Goal: Transaction & Acquisition: Book appointment/travel/reservation

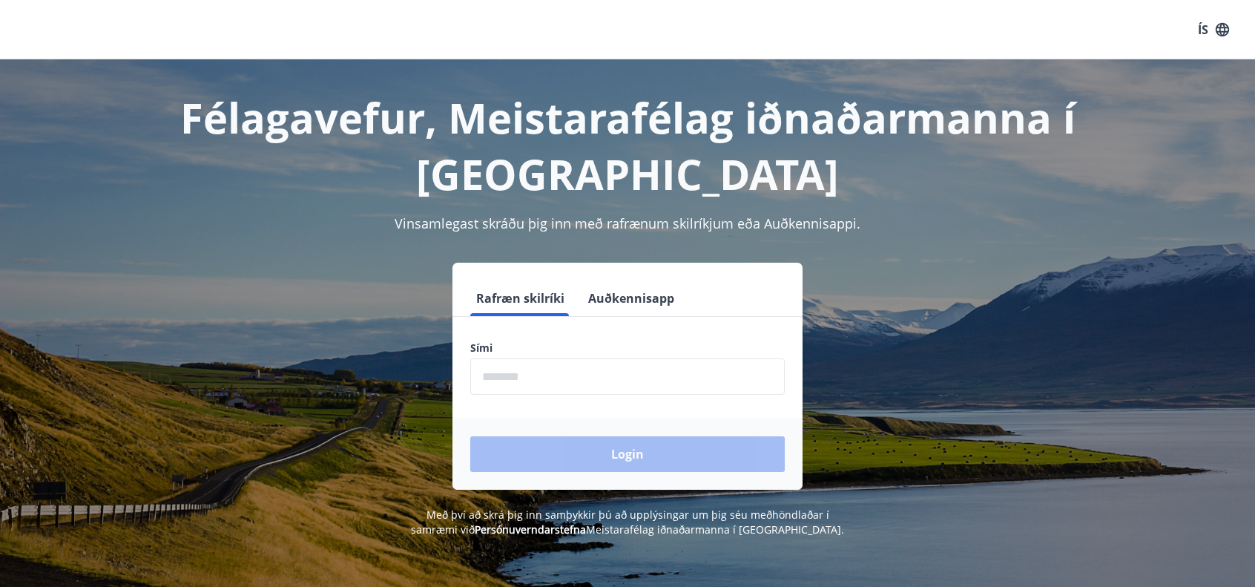
click at [543, 370] on input "phone" at bounding box center [627, 376] width 314 height 36
type input "********"
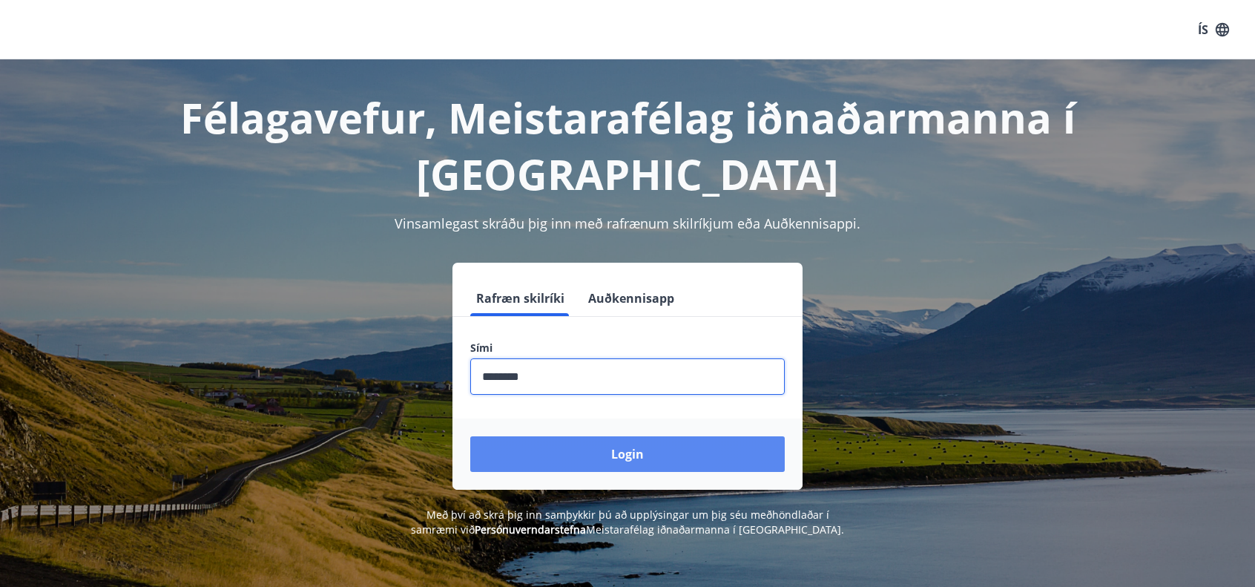
click at [570, 450] on button "Login" at bounding box center [627, 454] width 314 height 36
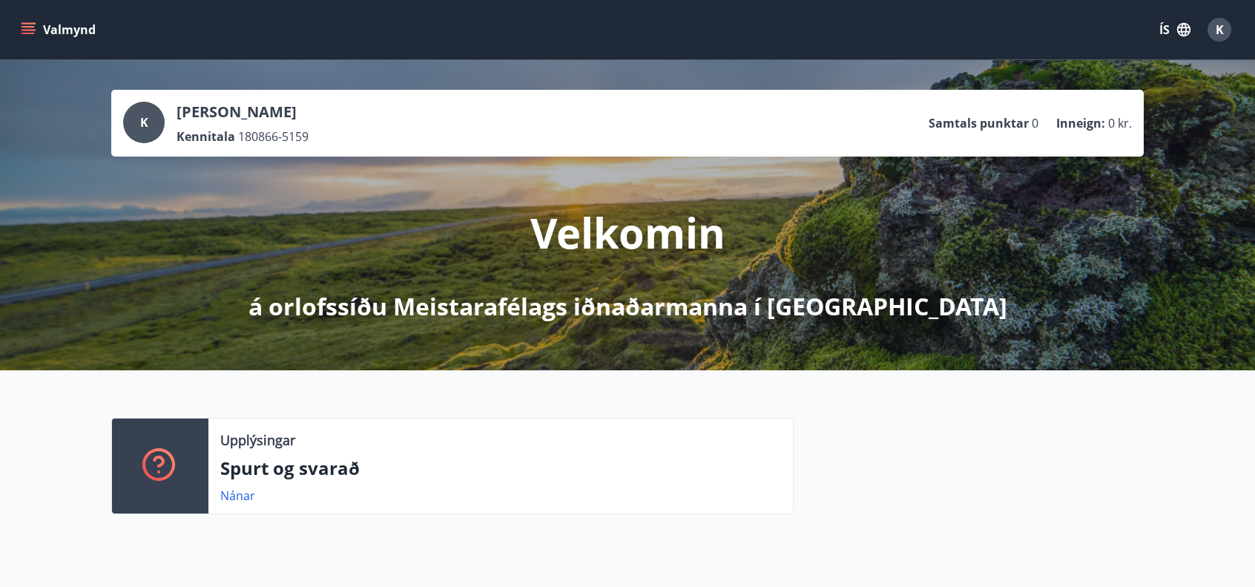
click at [29, 28] on icon "menu" at bounding box center [28, 29] width 15 height 15
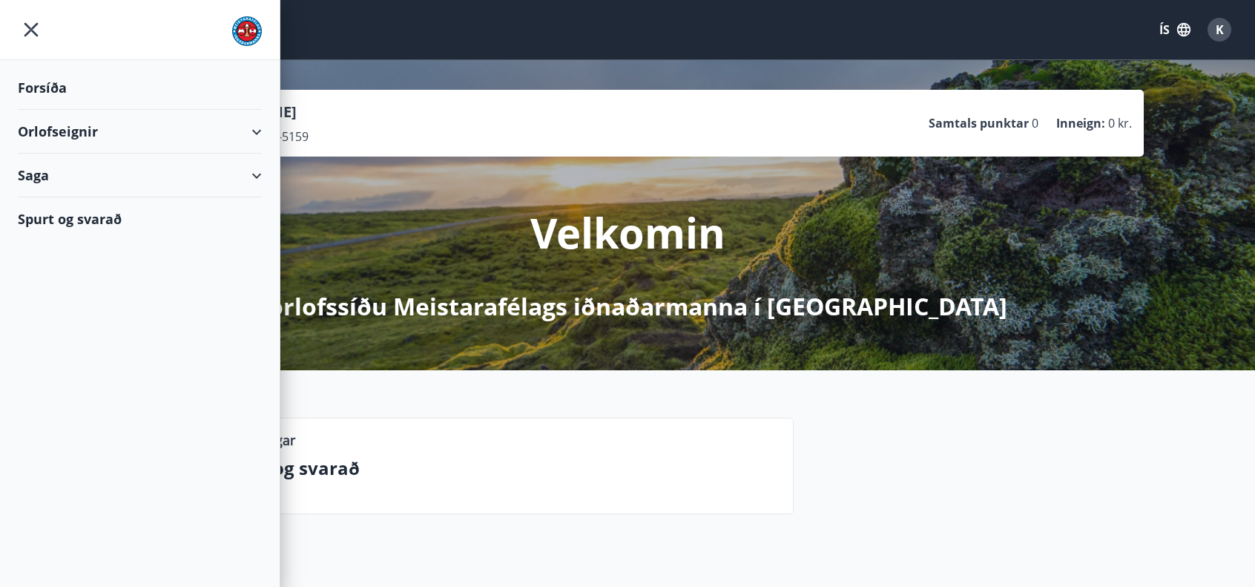
click at [60, 134] on div "Orlofseignir" at bounding box center [140, 132] width 244 height 44
click at [54, 196] on div "Bókunardagatal" at bounding box center [140, 200] width 220 height 31
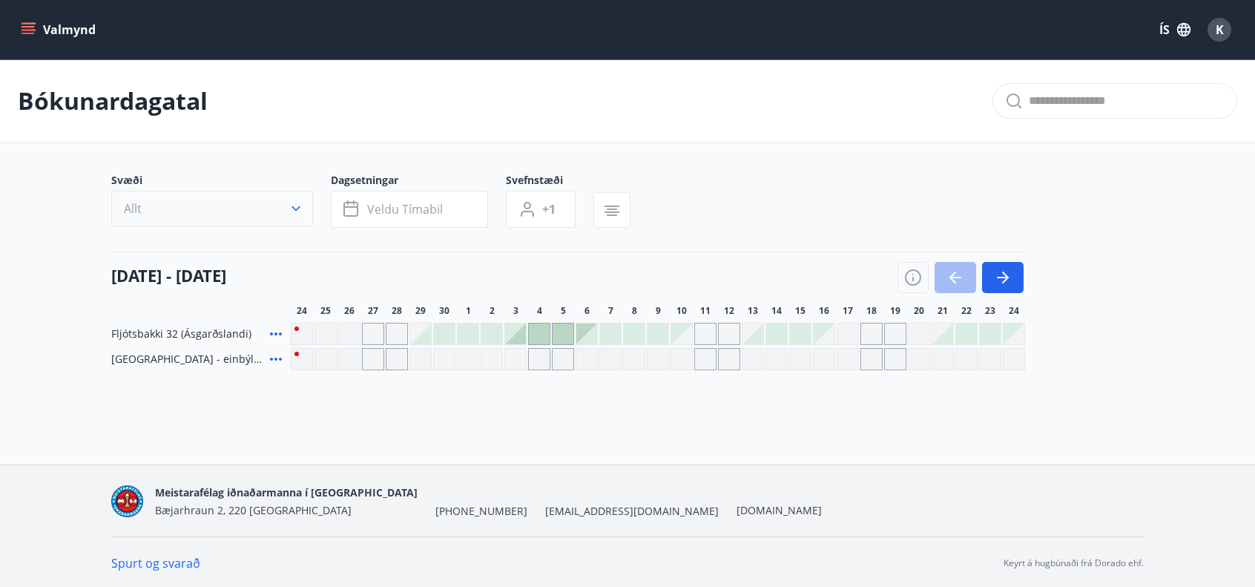
click at [292, 206] on icon "button" at bounding box center [295, 208] width 9 height 5
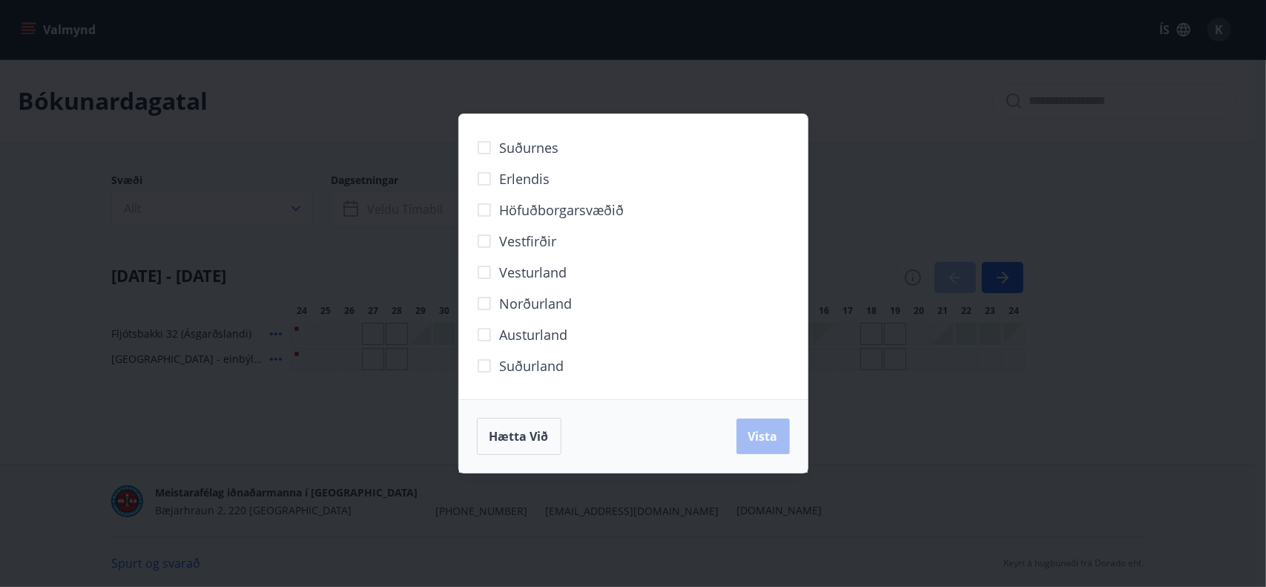
click at [506, 183] on span "Erlendis" at bounding box center [525, 178] width 50 height 19
click at [776, 444] on button "Vista" at bounding box center [762, 436] width 53 height 36
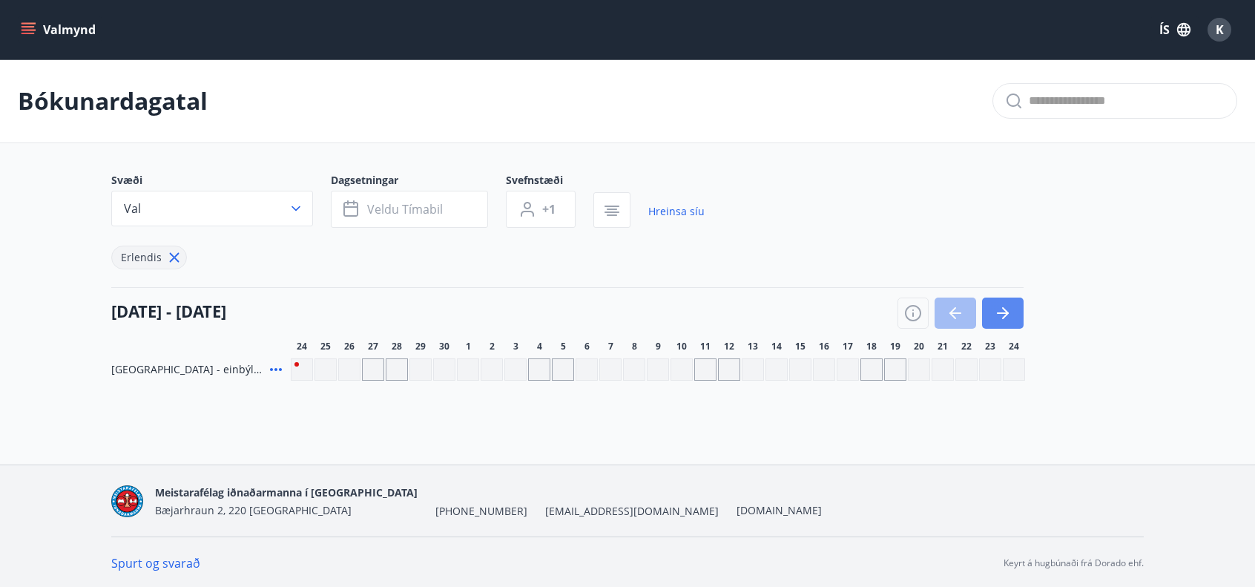
click at [997, 306] on icon "button" at bounding box center [1003, 313] width 18 height 18
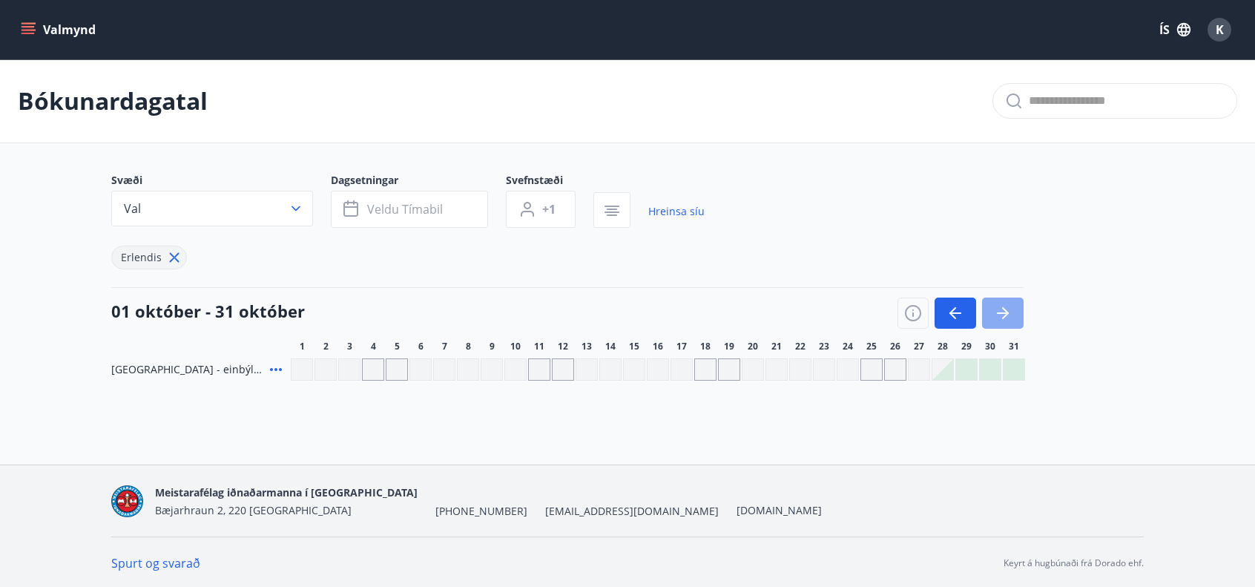
click at [997, 306] on icon "button" at bounding box center [1003, 313] width 18 height 18
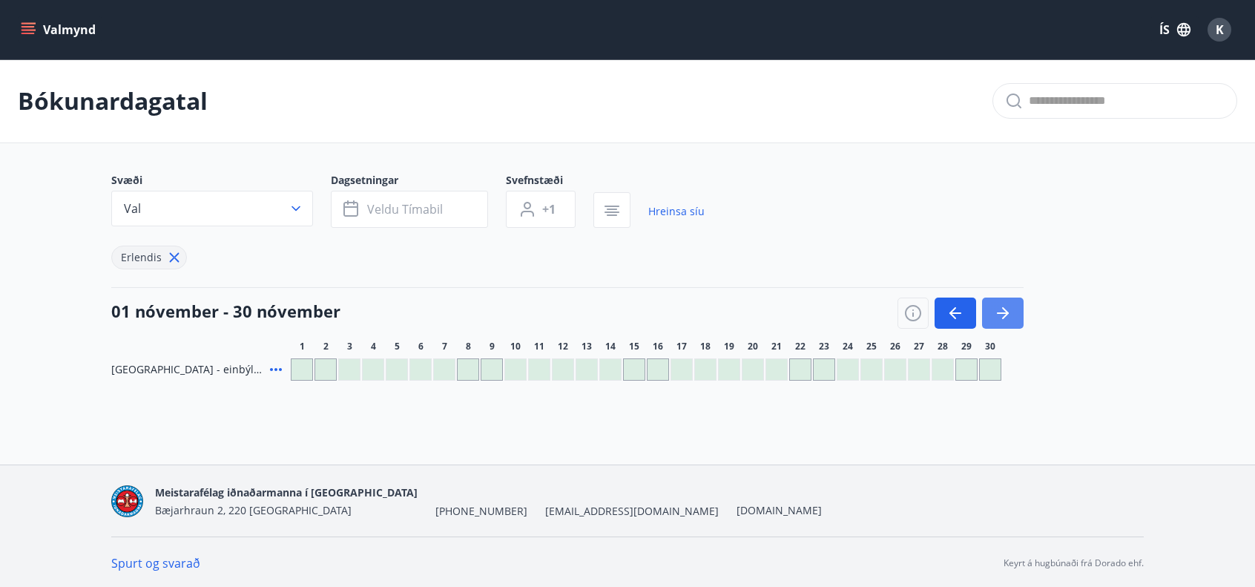
click at [997, 306] on icon "button" at bounding box center [1003, 313] width 18 height 18
click at [997, 305] on icon "button" at bounding box center [1003, 313] width 18 height 18
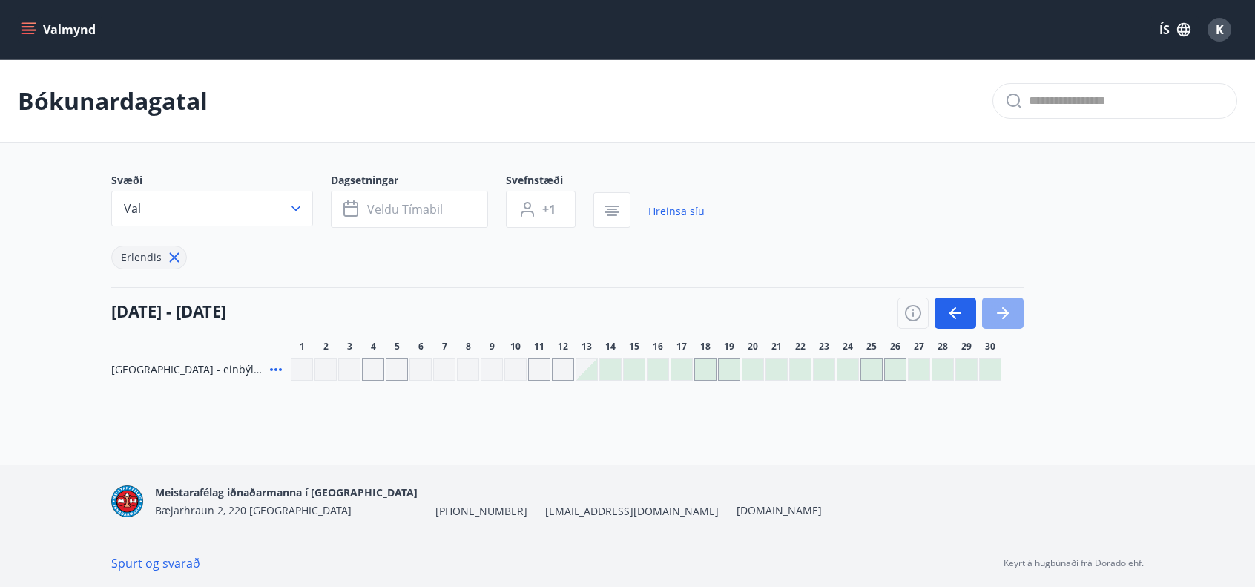
click at [997, 305] on icon "button" at bounding box center [1003, 313] width 18 height 18
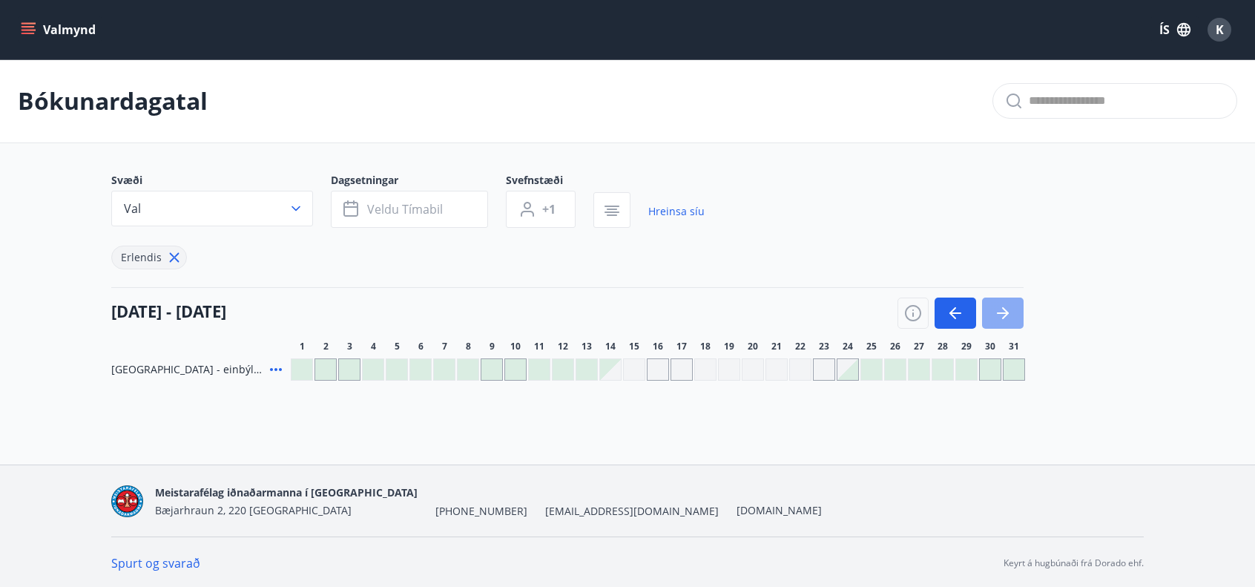
click at [997, 305] on icon "button" at bounding box center [1003, 313] width 18 height 18
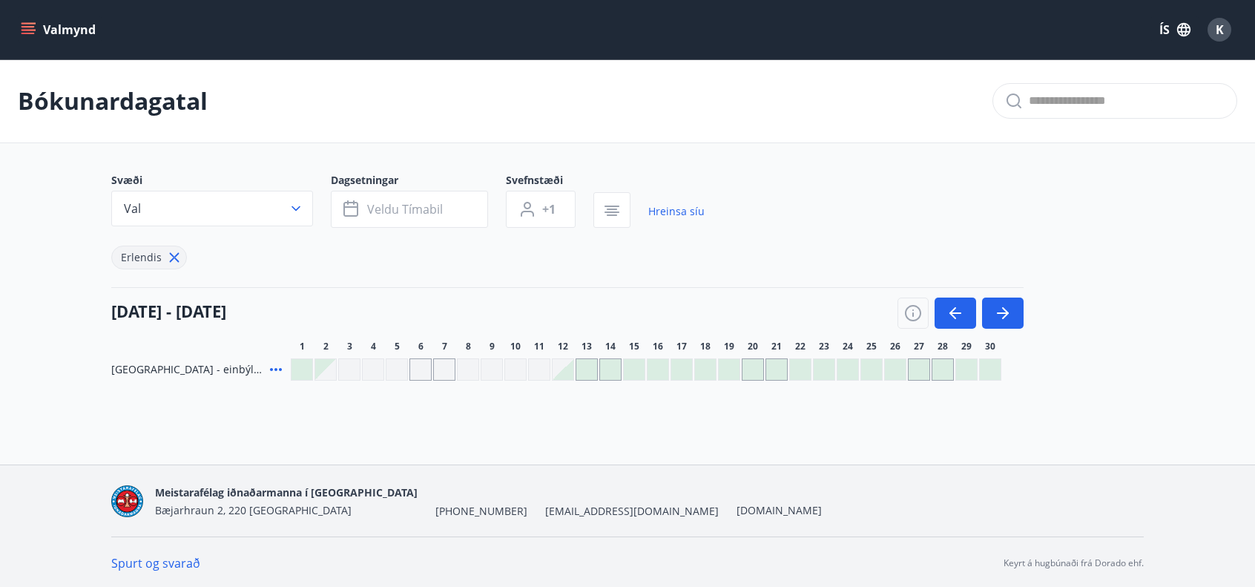
click at [660, 367] on div at bounding box center [657, 369] width 21 height 21
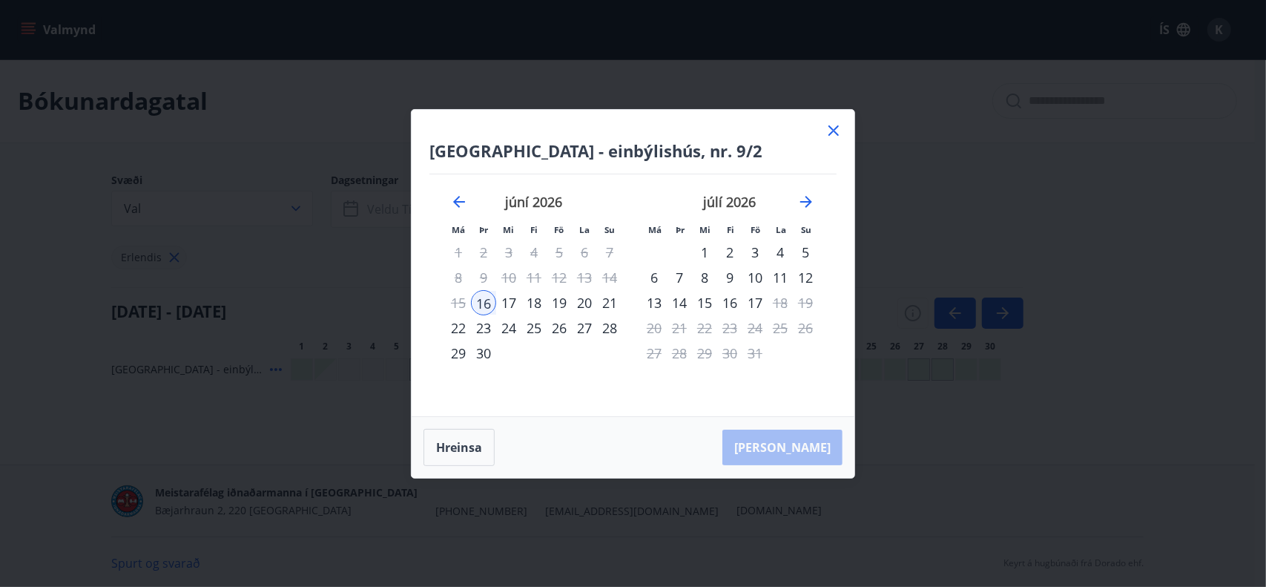
click at [484, 354] on div "30" at bounding box center [483, 352] width 25 height 25
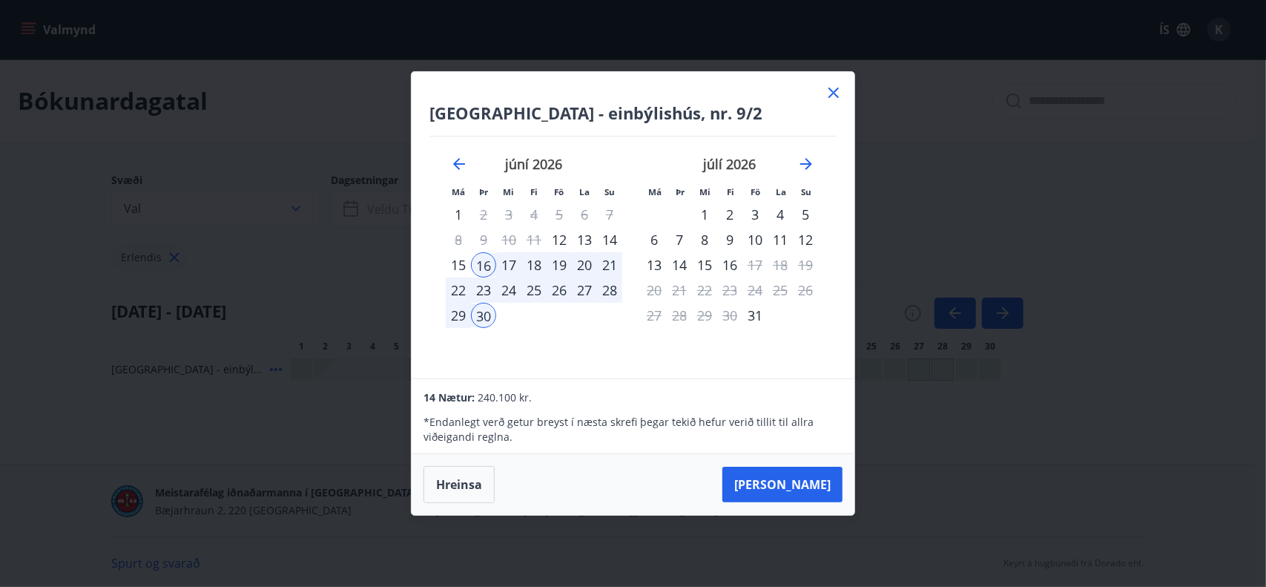
click at [701, 216] on div "1" at bounding box center [704, 214] width 25 height 25
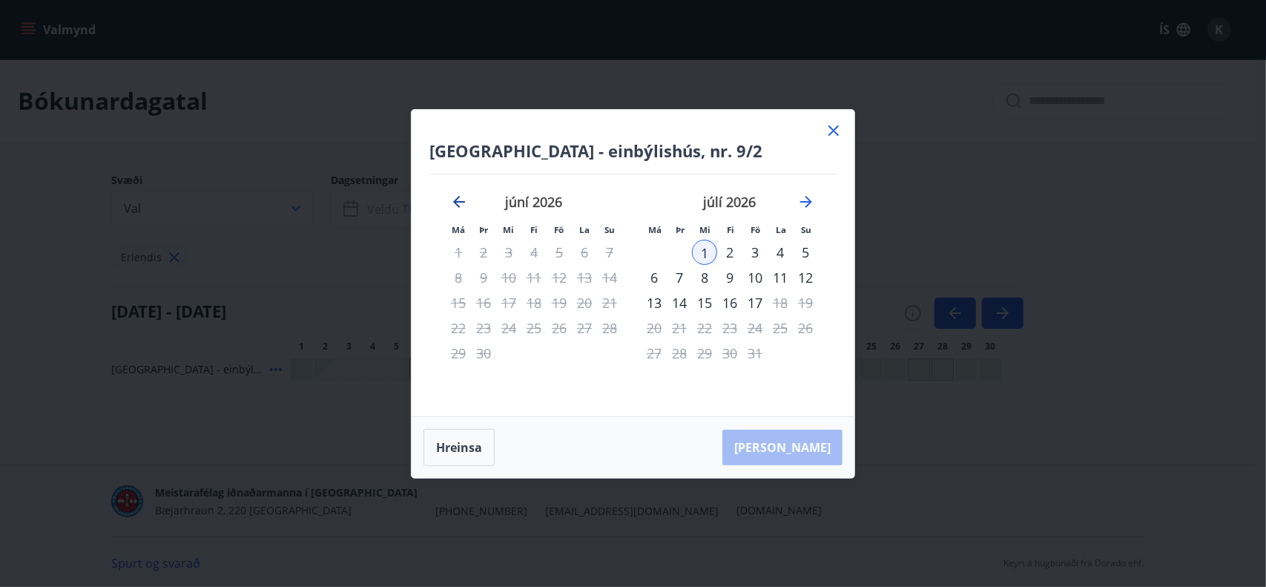
click at [455, 201] on icon "Move backward to switch to the previous month." at bounding box center [459, 202] width 12 height 12
click at [473, 446] on button "Hreinsa" at bounding box center [458, 447] width 71 height 37
click at [682, 307] on div "16" at bounding box center [679, 302] width 25 height 25
click at [807, 204] on icon "Move forward to switch to the next month." at bounding box center [806, 202] width 18 height 18
click at [701, 254] on div "1" at bounding box center [704, 251] width 25 height 25
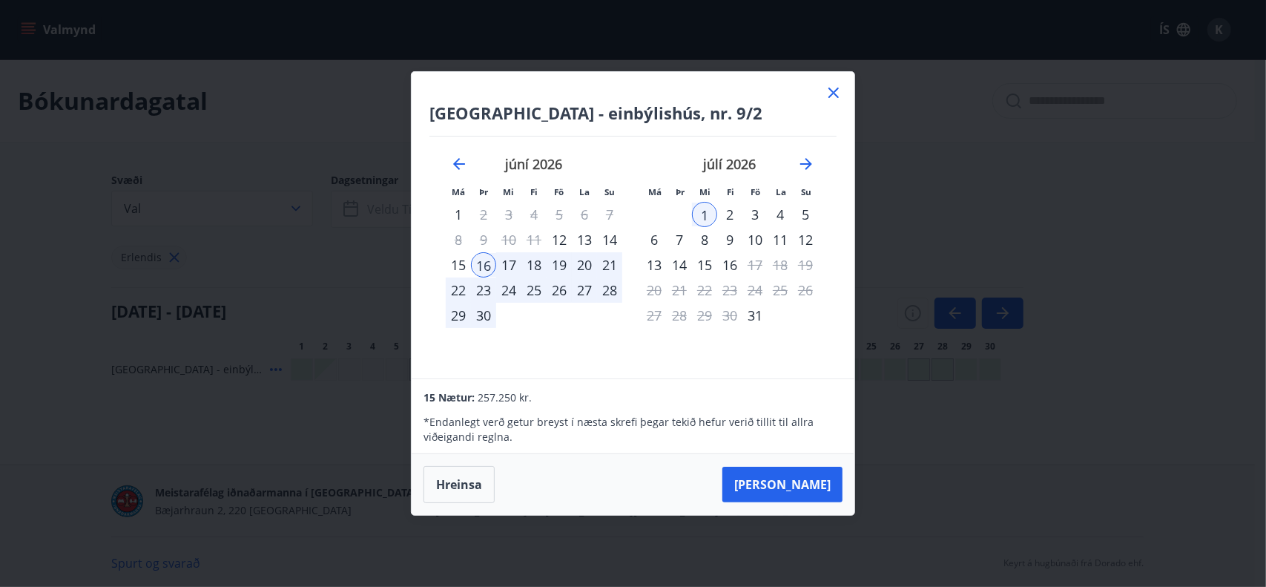
click at [481, 265] on div "16" at bounding box center [483, 264] width 25 height 25
click at [486, 309] on div "30" at bounding box center [483, 315] width 25 height 25
click at [488, 269] on div "16" at bounding box center [483, 264] width 25 height 25
click at [503, 266] on div "17" at bounding box center [508, 264] width 25 height 25
click at [473, 271] on div "16" at bounding box center [483, 264] width 25 height 25
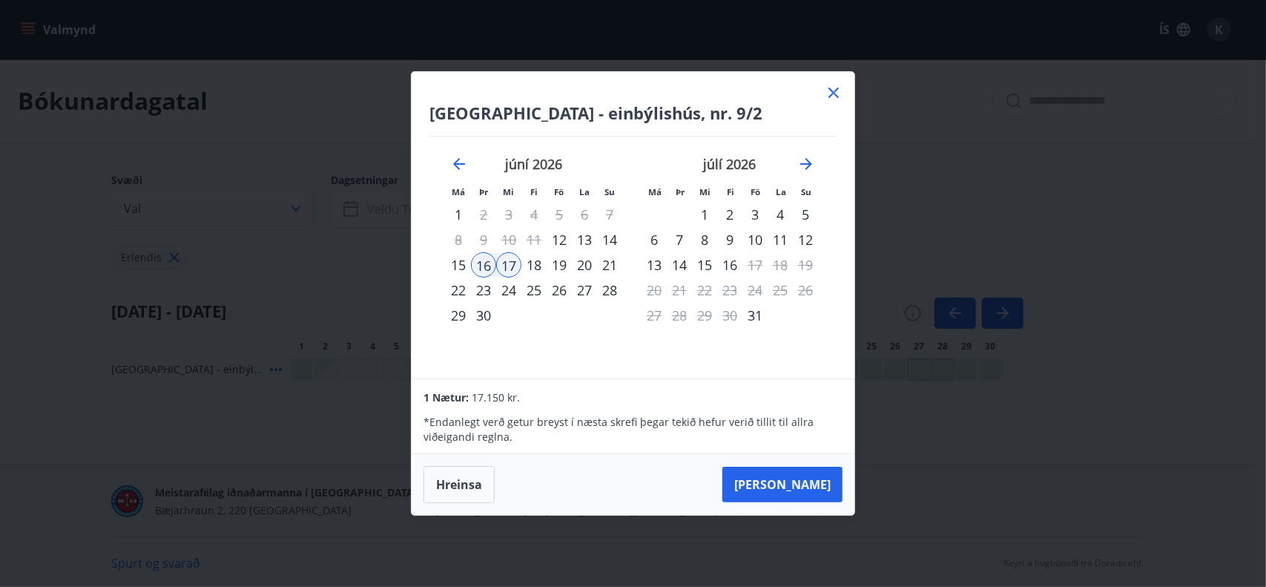
click at [490, 266] on div "16" at bounding box center [483, 264] width 25 height 25
click at [529, 266] on div "18" at bounding box center [533, 264] width 25 height 25
click at [475, 266] on div "16" at bounding box center [483, 264] width 25 height 25
click at [836, 92] on icon at bounding box center [834, 93] width 18 height 18
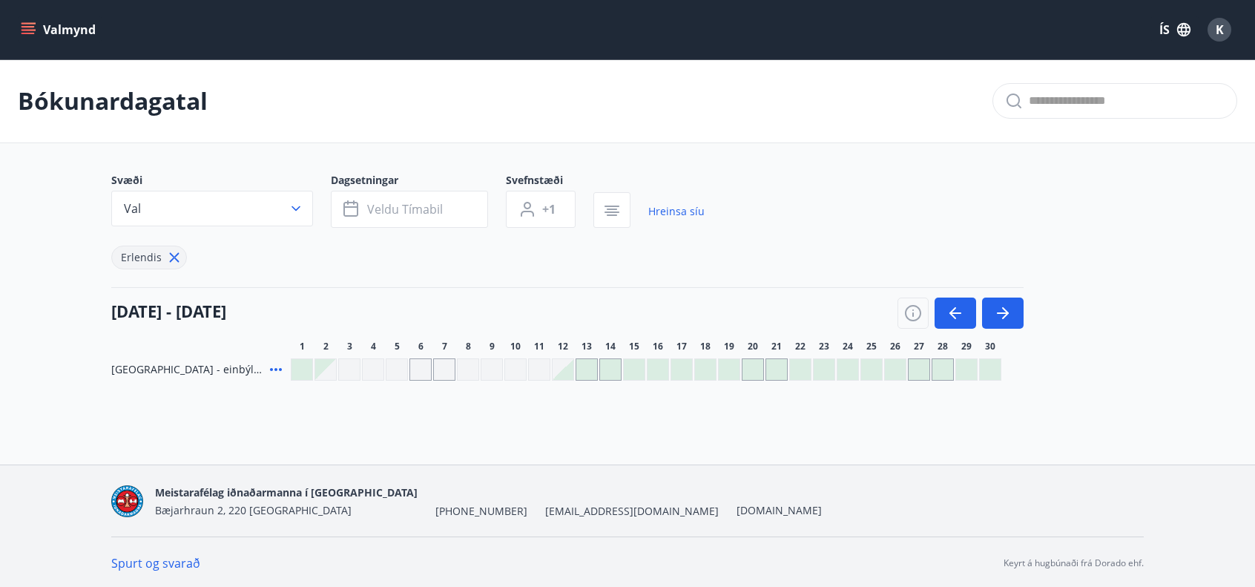
click at [1213, 26] on div "K" at bounding box center [1219, 30] width 24 height 24
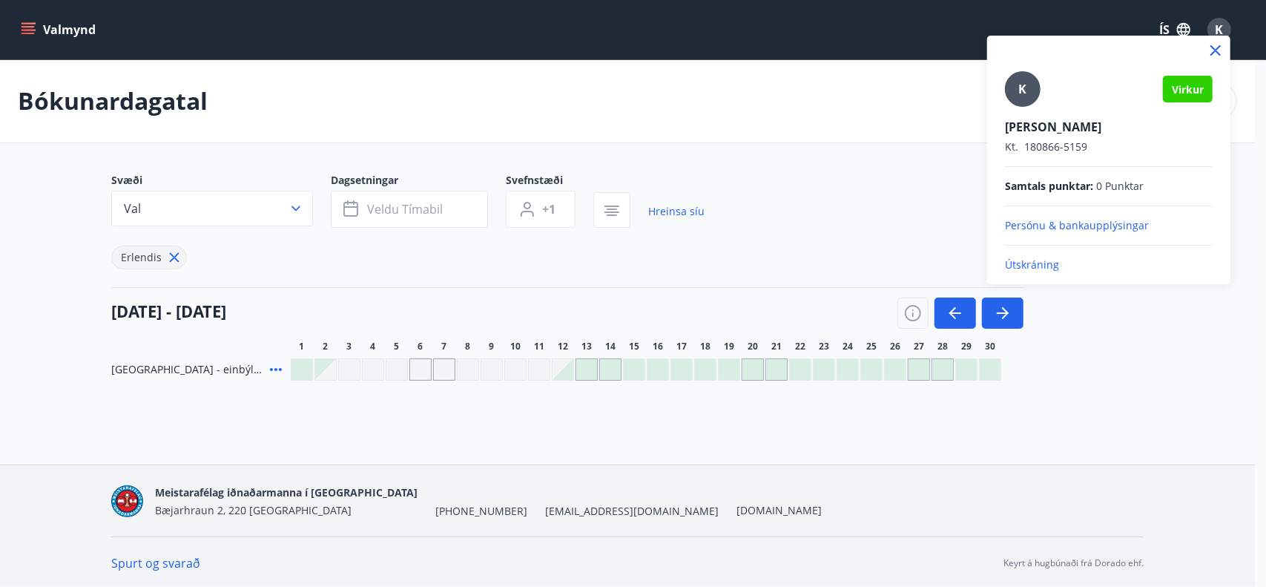
click at [1218, 52] on icon at bounding box center [1215, 50] width 10 height 10
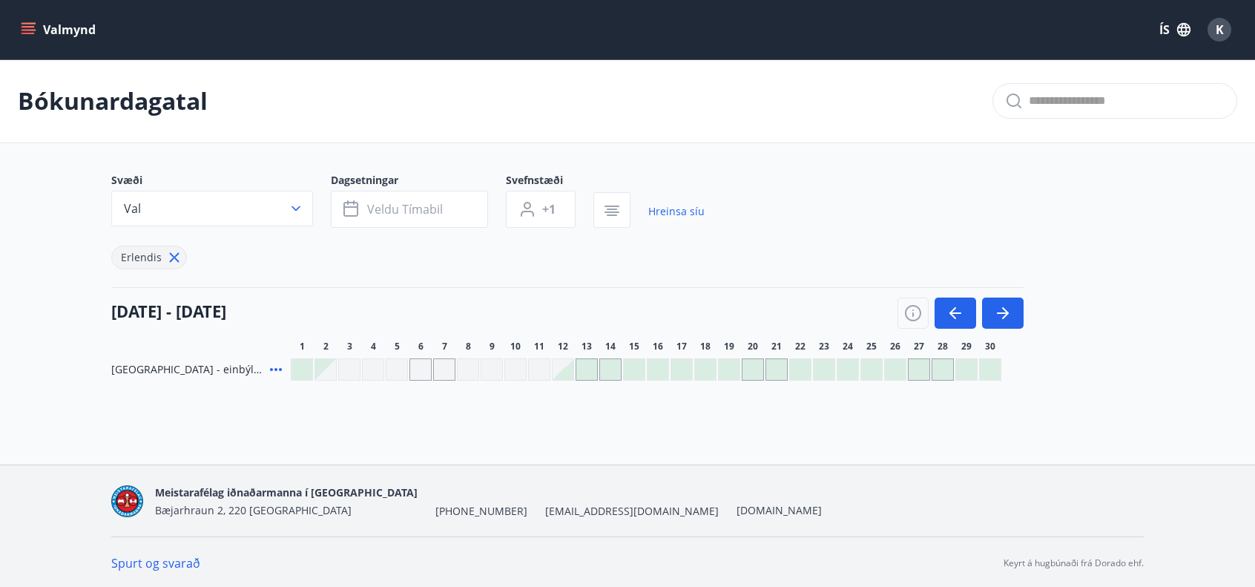
click at [1222, 30] on span "K" at bounding box center [1219, 30] width 8 height 16
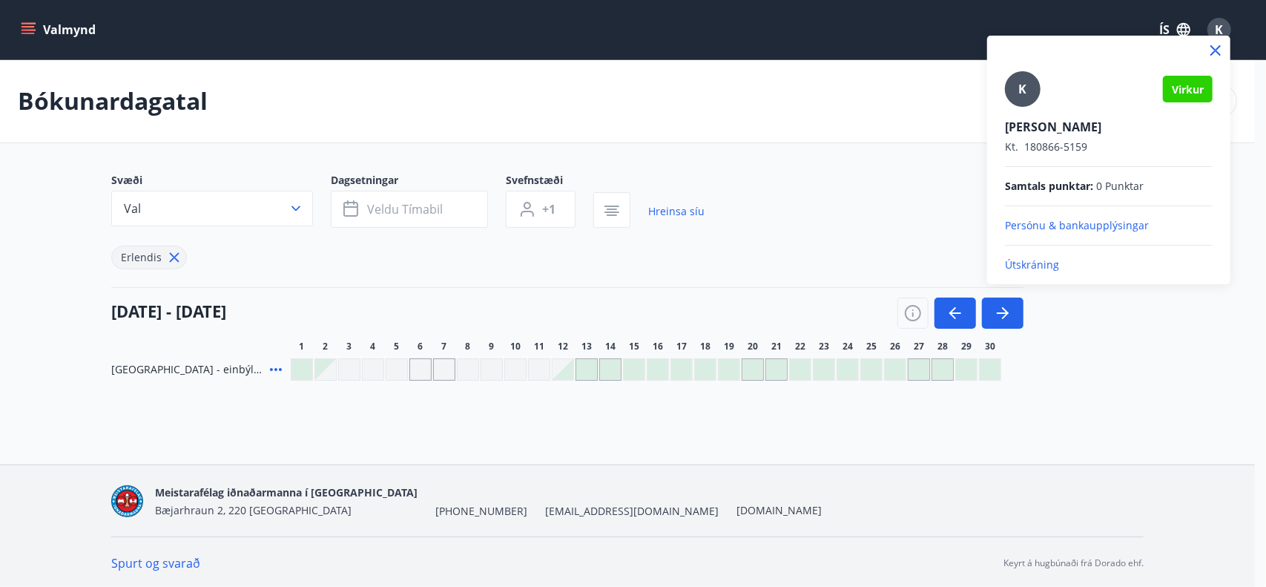
click at [1213, 50] on icon at bounding box center [1215, 51] width 18 height 18
